Goal: Transaction & Acquisition: Purchase product/service

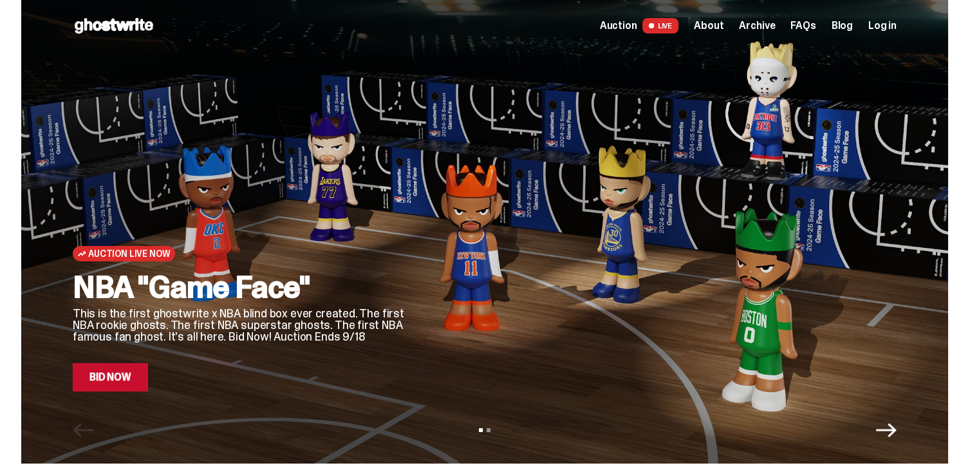
click at [637, 26] on span "Auction" at bounding box center [618, 26] width 37 height 10
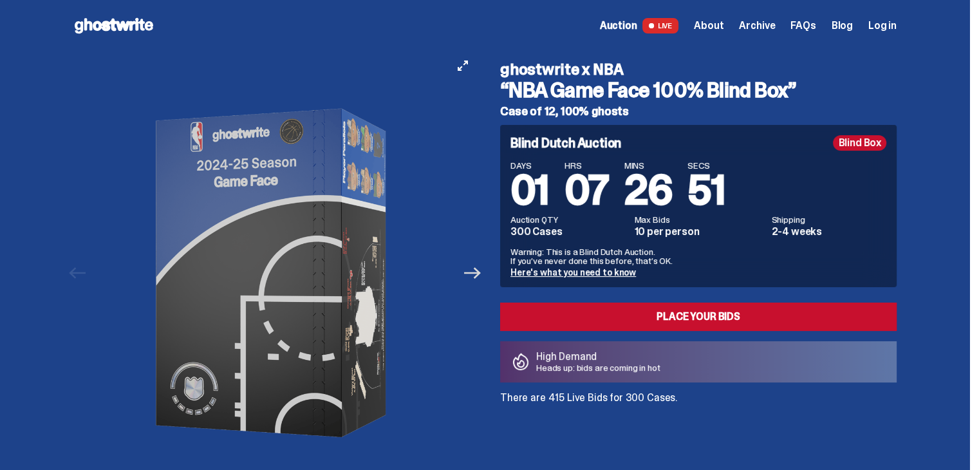
click at [480, 269] on icon "Next" at bounding box center [472, 273] width 17 height 12
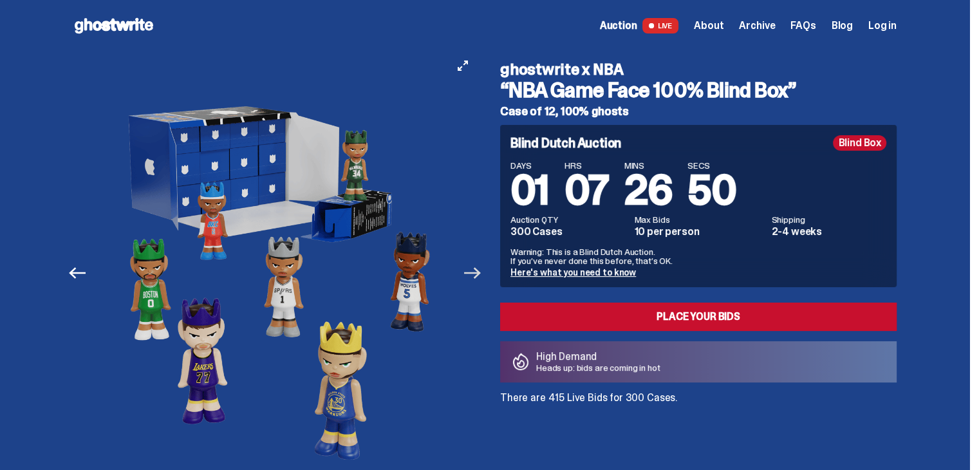
click at [480, 269] on icon "Next" at bounding box center [472, 273] width 17 height 12
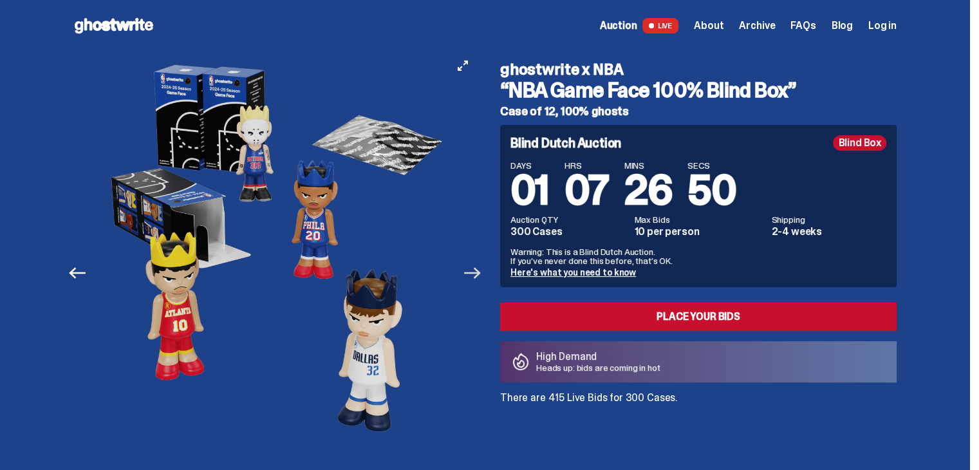
click at [480, 269] on icon "Next" at bounding box center [472, 273] width 17 height 12
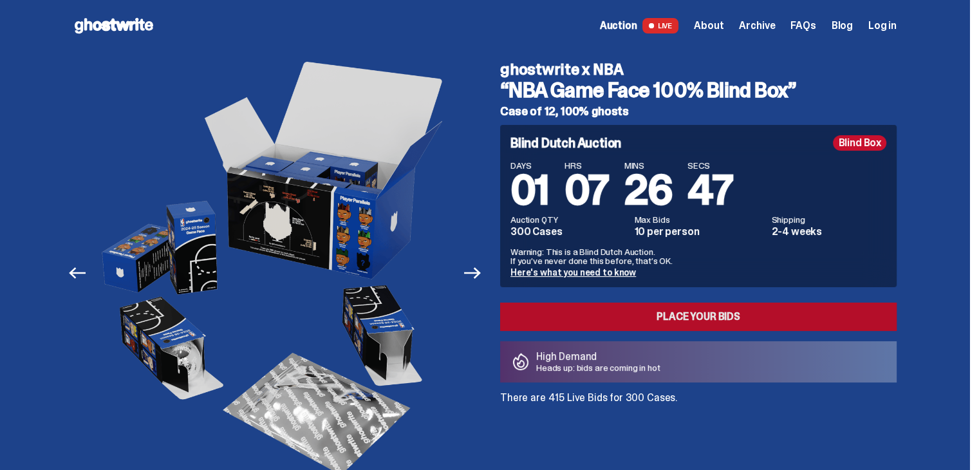
click at [551, 310] on link "Place your Bids" at bounding box center [698, 317] width 397 height 28
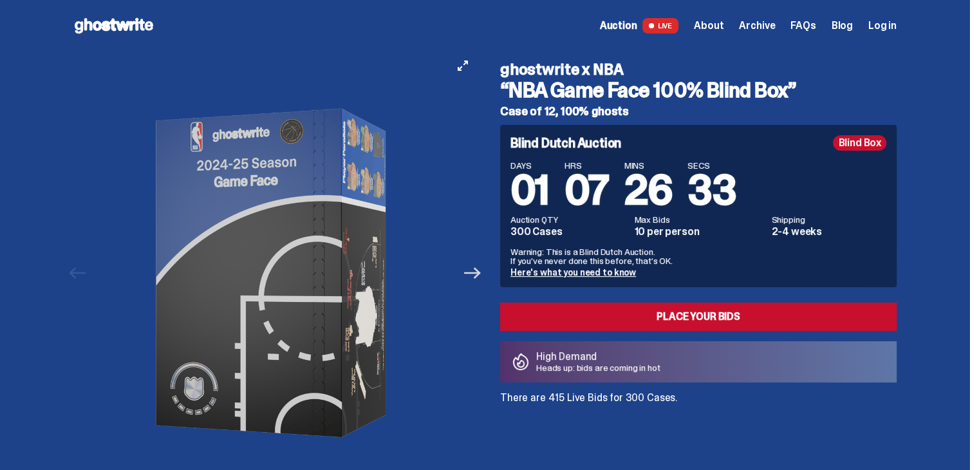
click at [475, 275] on icon "Next" at bounding box center [472, 273] width 17 height 17
